Goal: Task Accomplishment & Management: Use online tool/utility

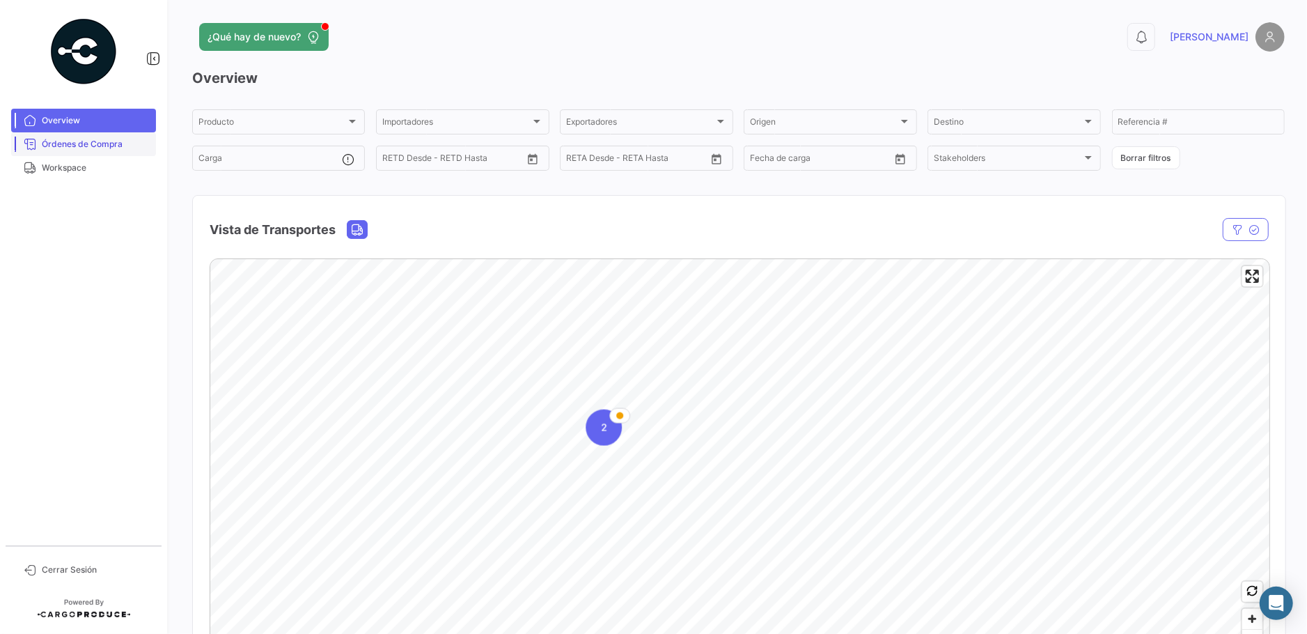
click at [86, 152] on link "Órdenes de Compra" at bounding box center [83, 144] width 145 height 24
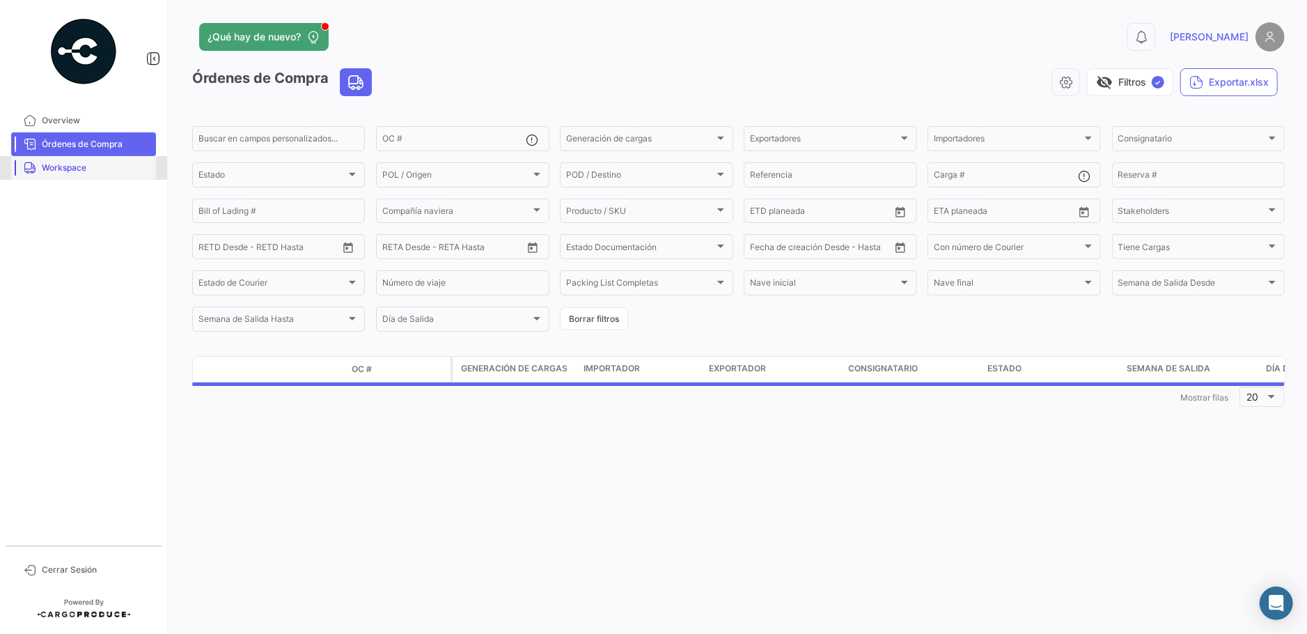
click at [59, 171] on span "Workspace" at bounding box center [96, 168] width 109 height 13
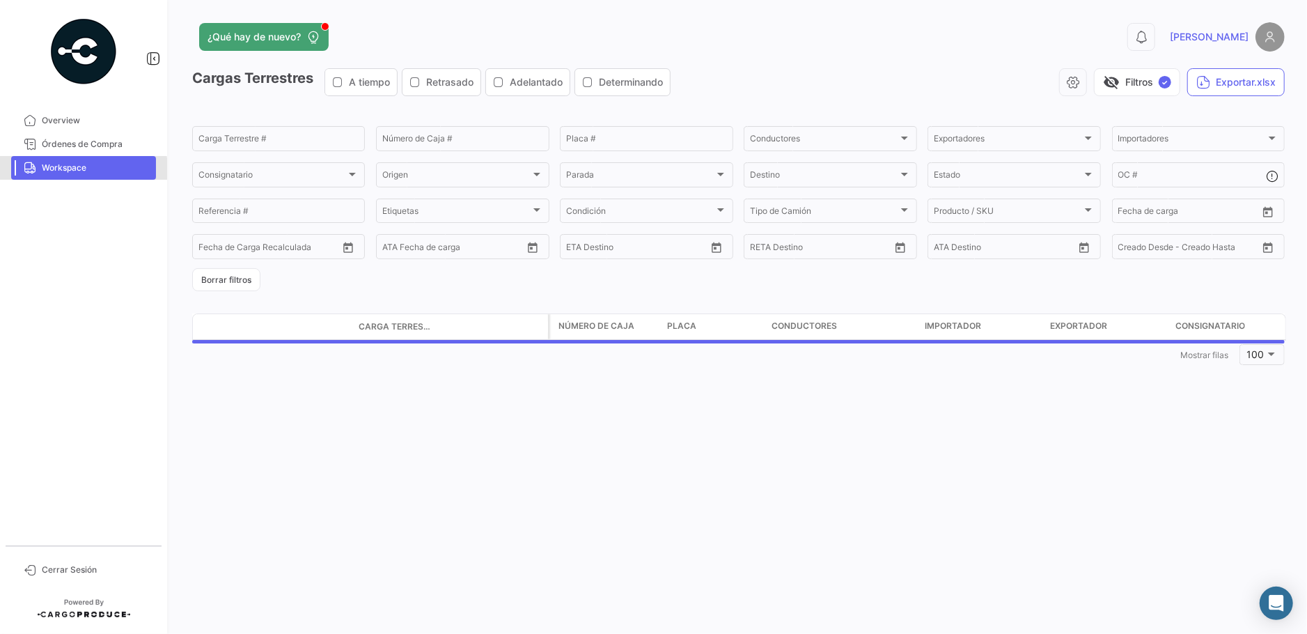
click at [59, 171] on span "Workspace" at bounding box center [96, 168] width 109 height 13
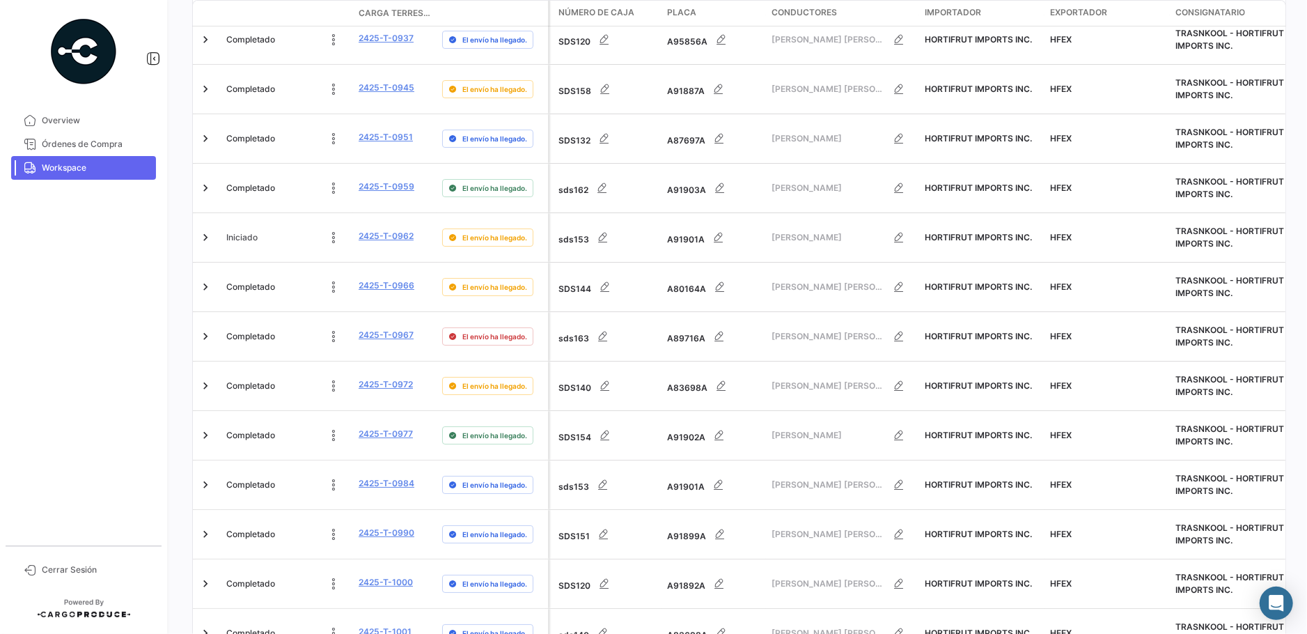
scroll to position [4012, 0]
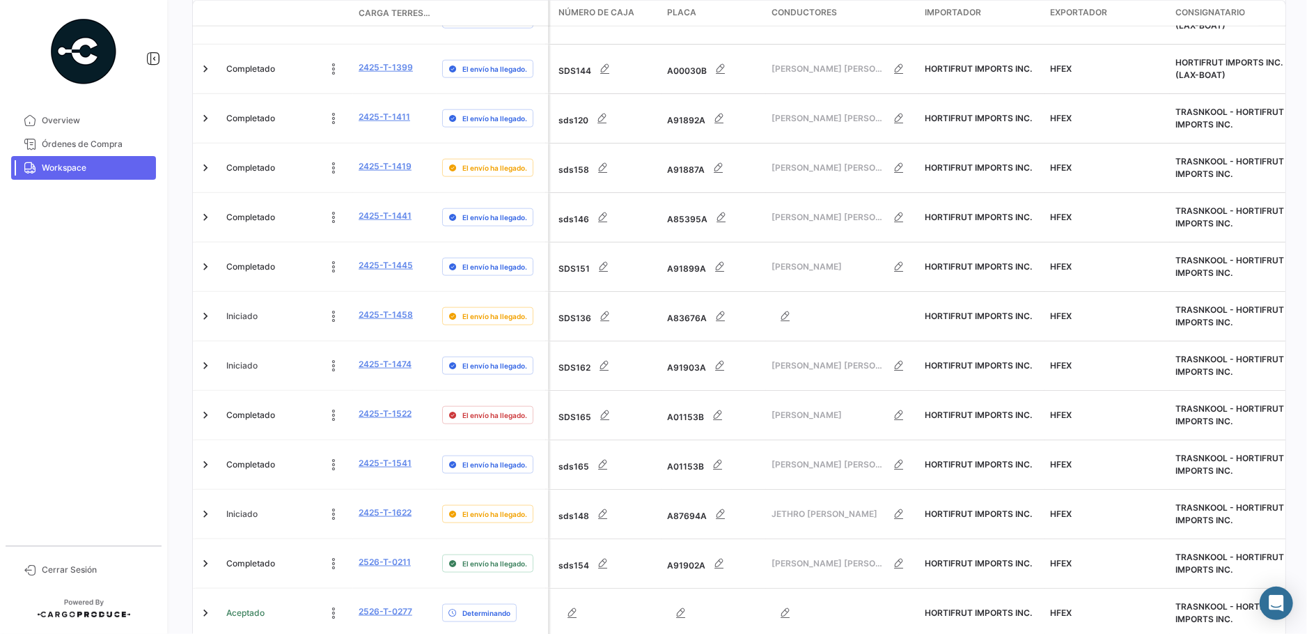
scroll to position [1435, 0]
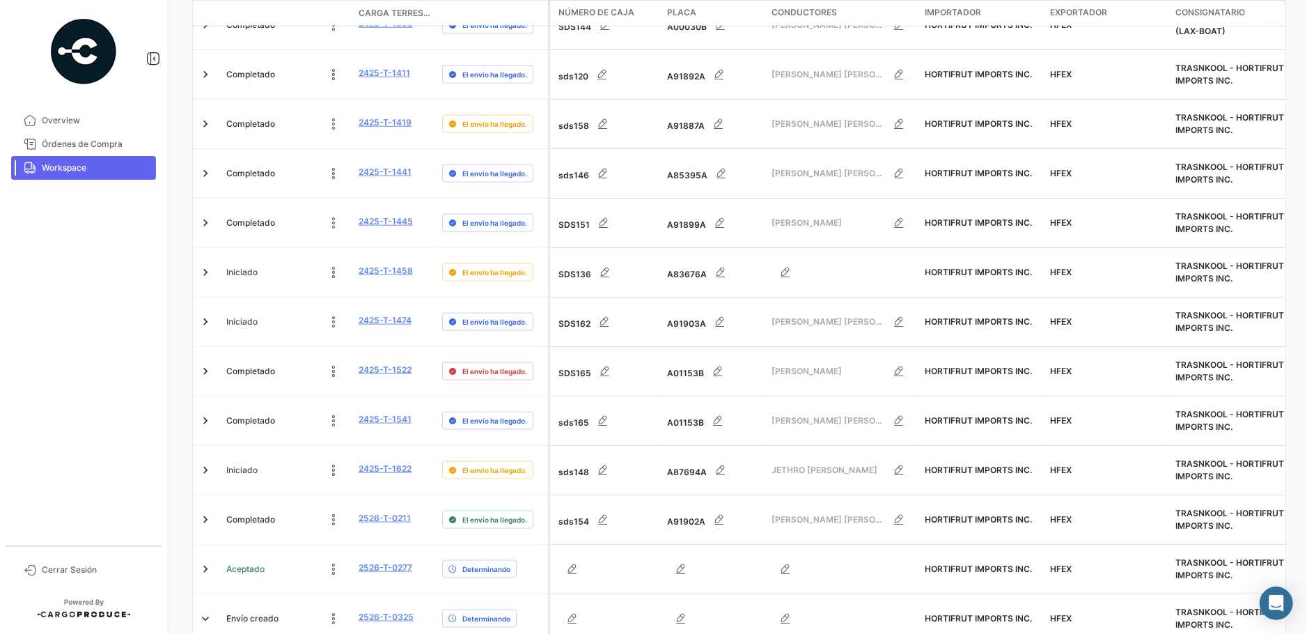
scroll to position [1594, 0]
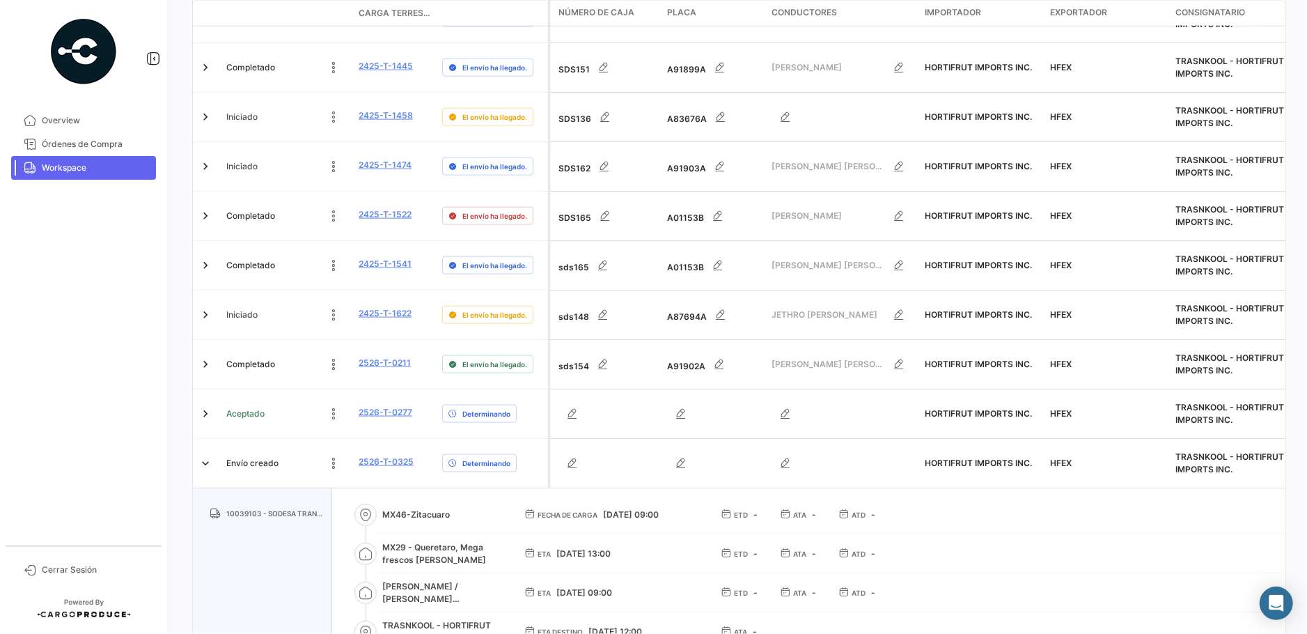
scroll to position [1754, 0]
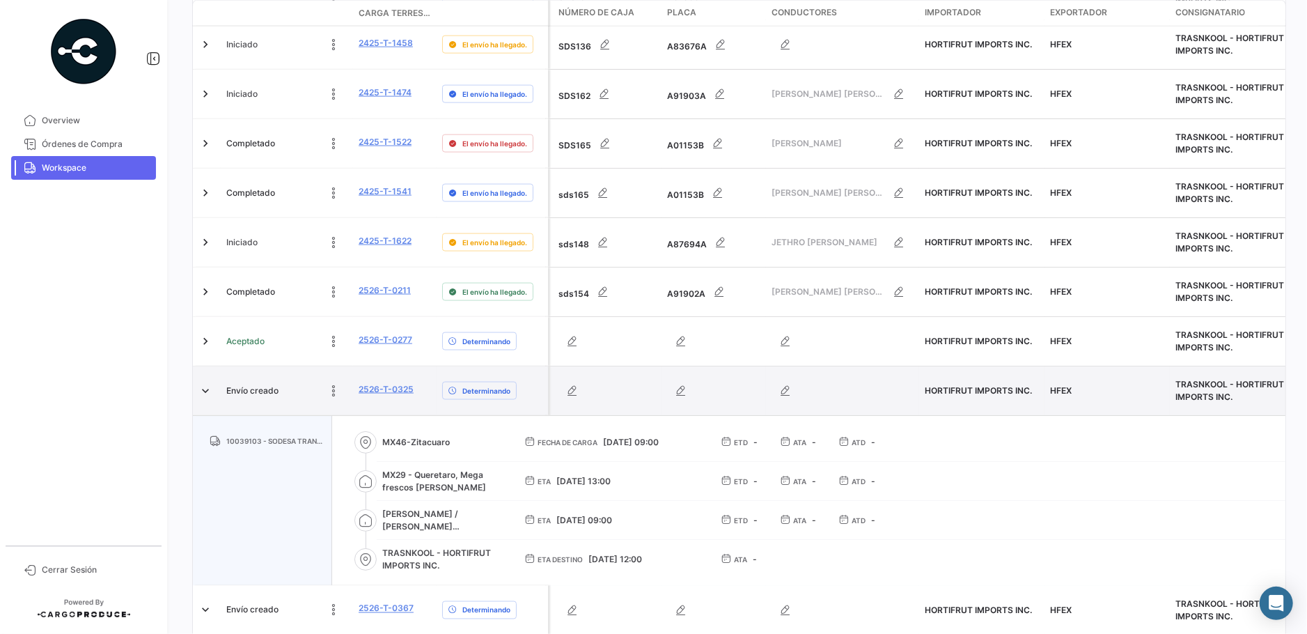
click at [417, 383] on div "2526-T-0325" at bounding box center [395, 391] width 72 height 16
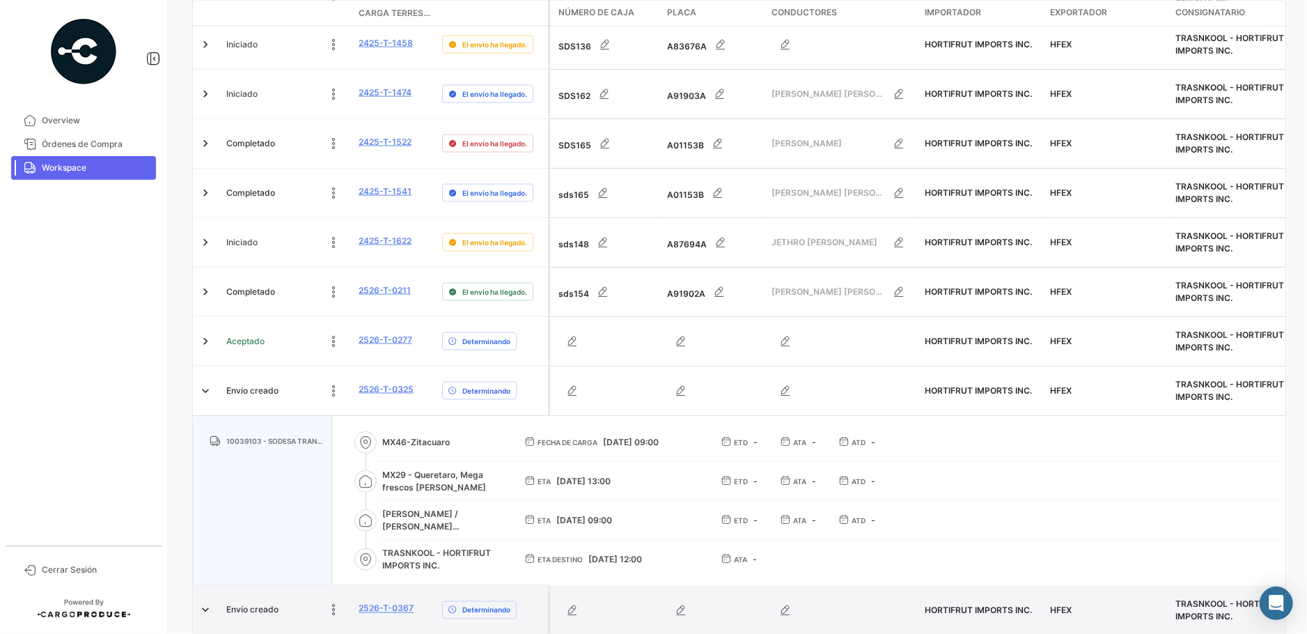
click at [423, 586] on datatable-body-cell "2526-T-0367" at bounding box center [395, 610] width 84 height 49
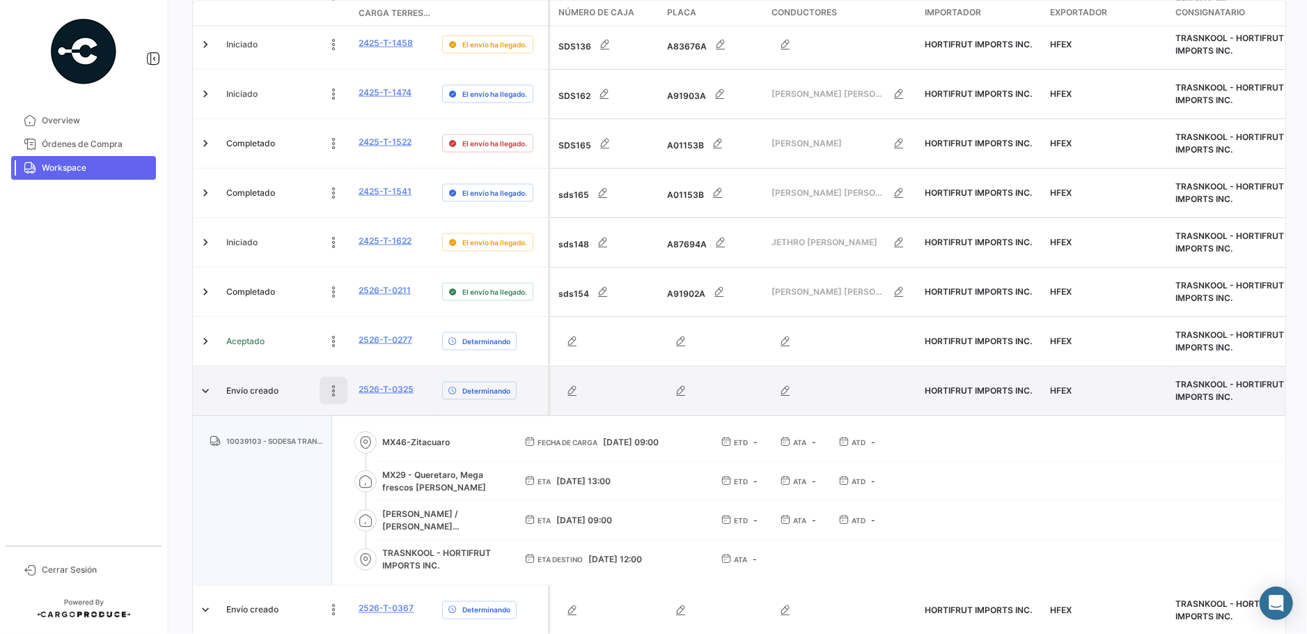
click at [325, 377] on button at bounding box center [334, 391] width 28 height 28
click at [242, 377] on div at bounding box center [286, 391] width 121 height 28
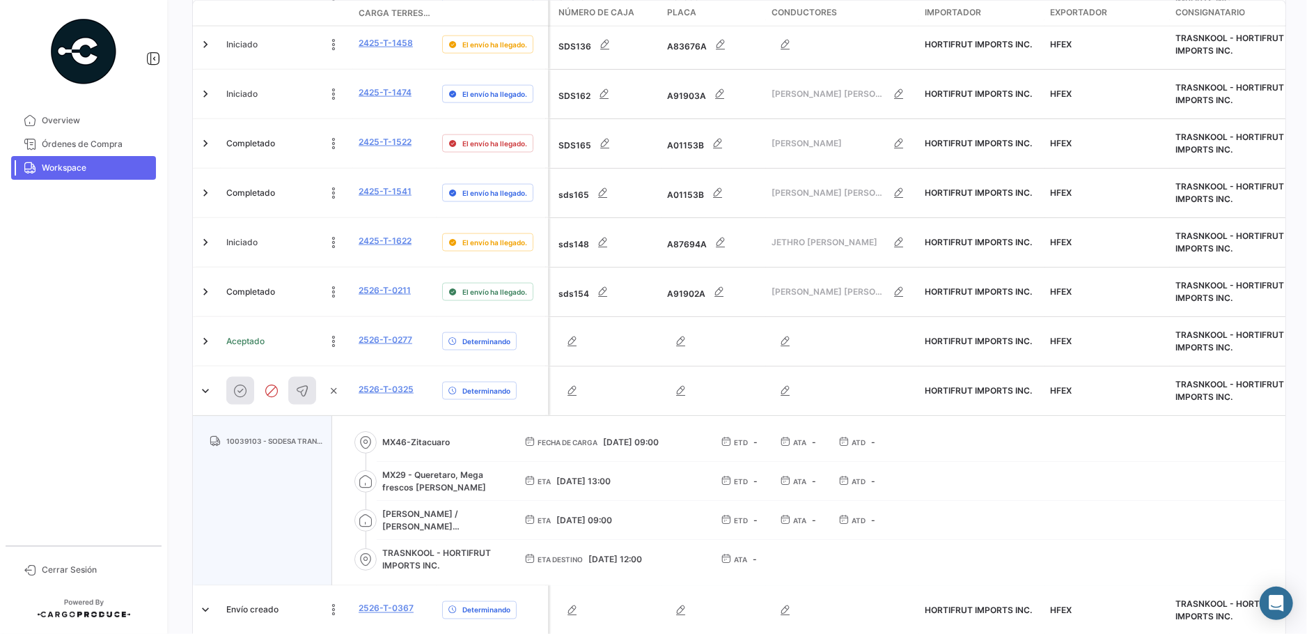
click at [172, 199] on div "¿Qué hay de nuevo? 0 [PERSON_NAME] Terrestres A tiempo Retrasado Adelantado Det…" at bounding box center [738, 317] width 1137 height 634
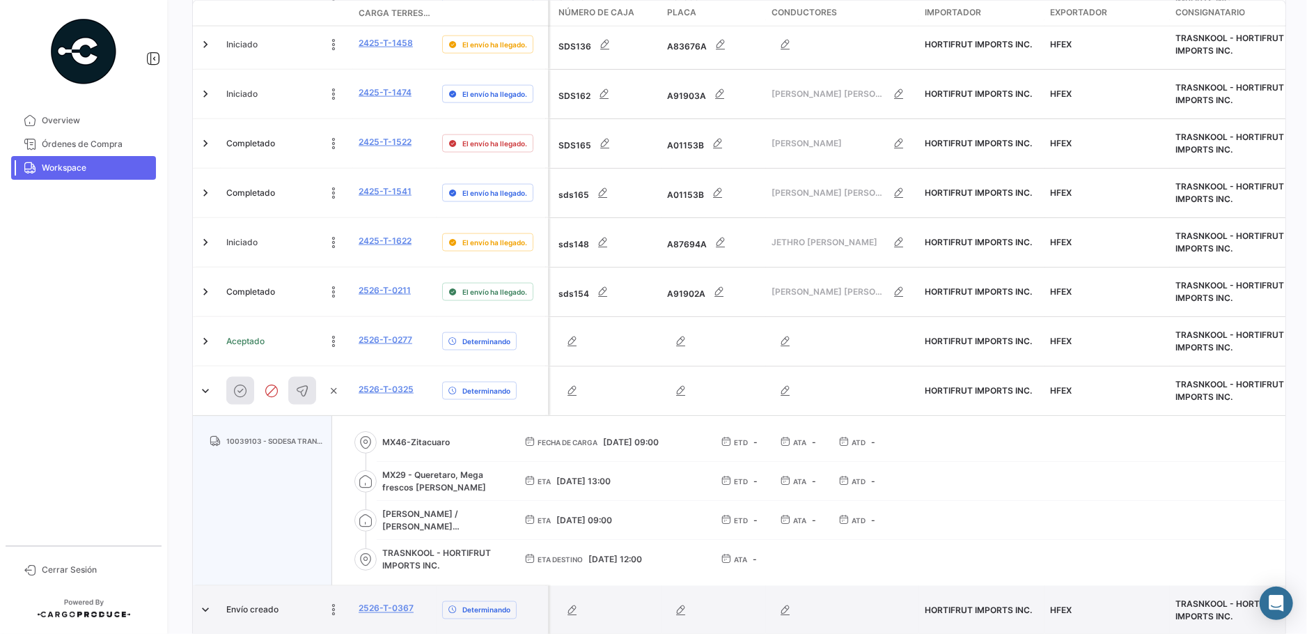
click at [350, 586] on datatable-body-cell "Envío creado" at bounding box center [287, 610] width 132 height 49
click at [343, 596] on button at bounding box center [334, 610] width 28 height 28
click at [295, 416] on div "10039103 - SODESA TRANSPORTACION SA DE CV" at bounding box center [262, 501] width 139 height 170
